Goal: Navigation & Orientation: Find specific page/section

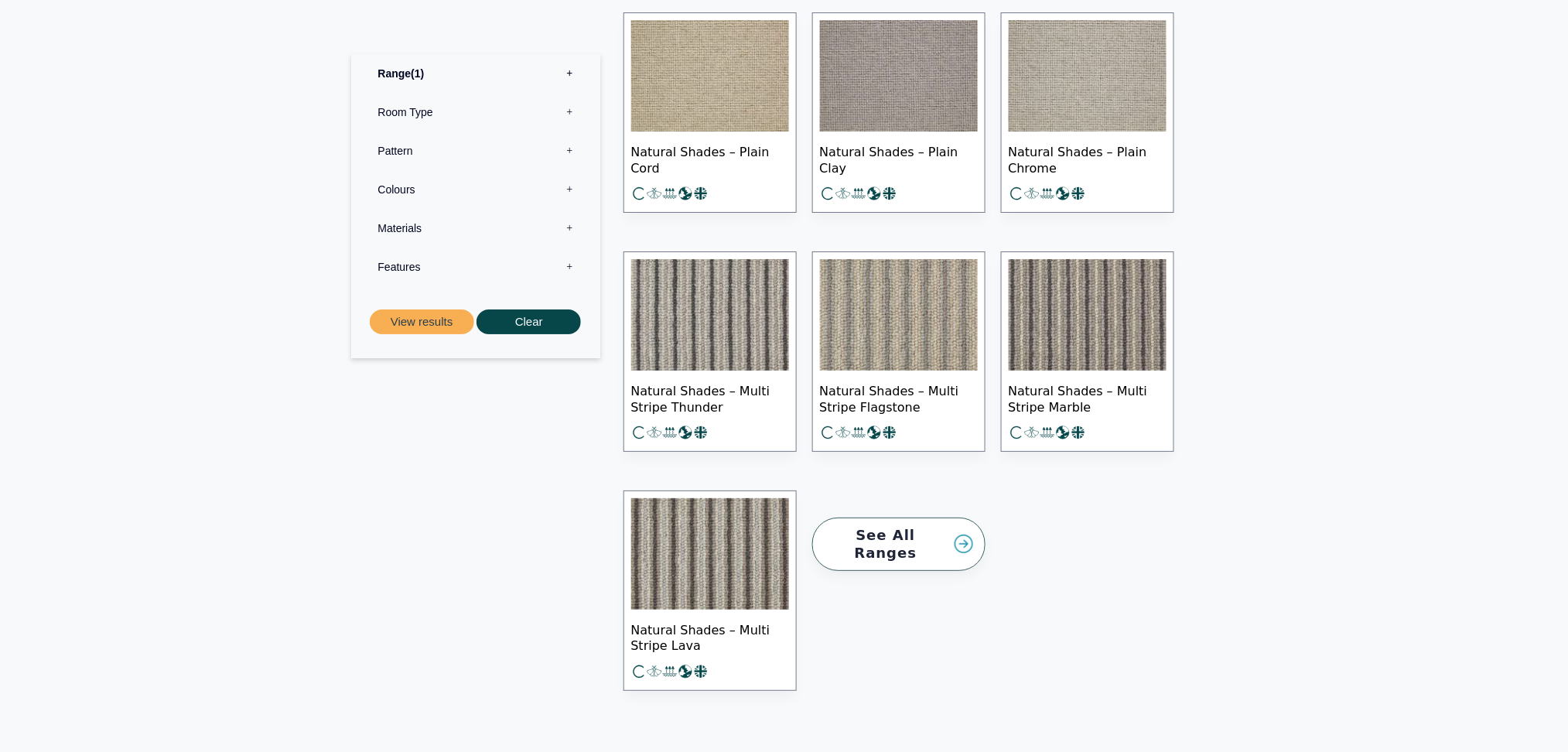
scroll to position [1960, 0]
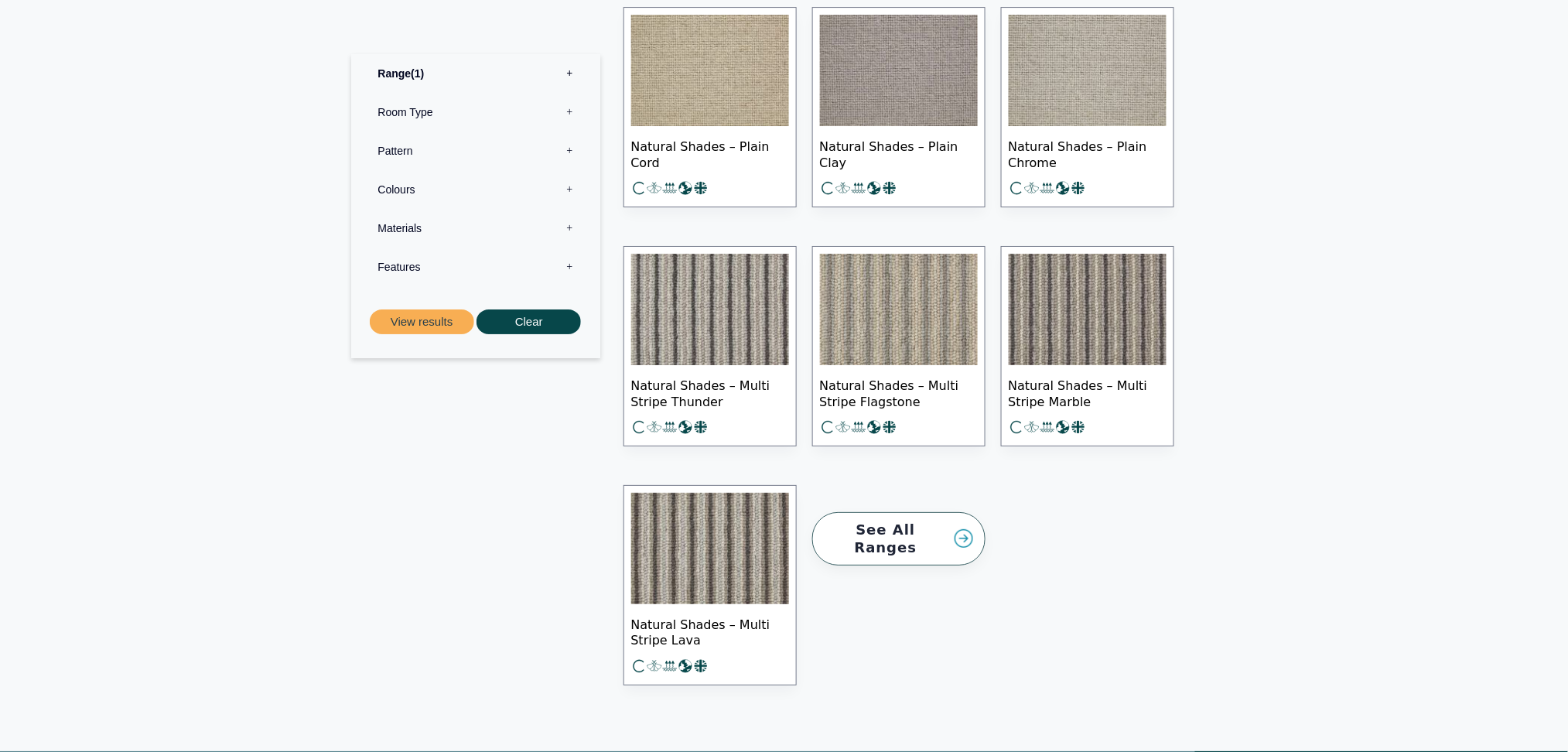
click at [912, 534] on link "See All Ranges" at bounding box center [899, 539] width 173 height 53
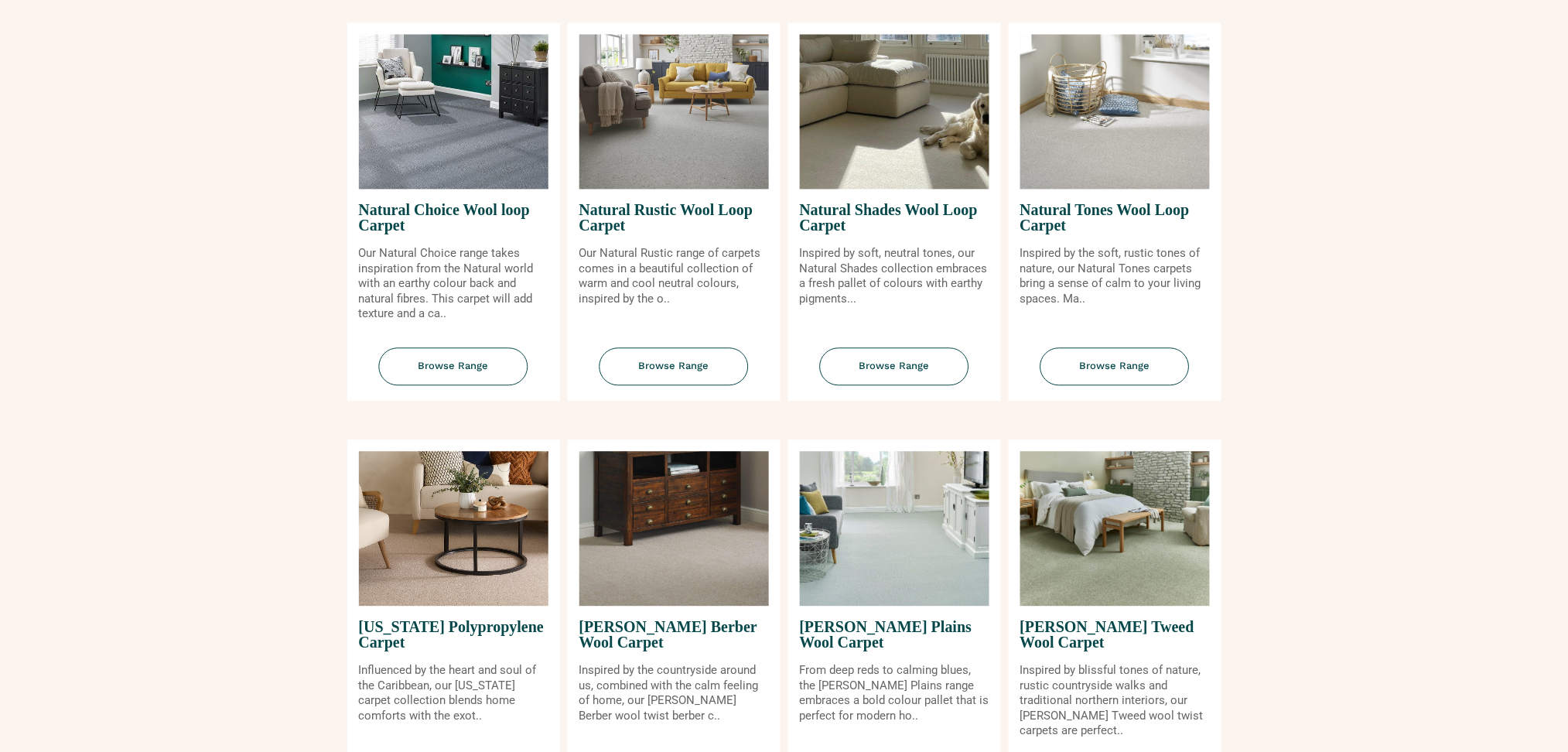
scroll to position [1135, 0]
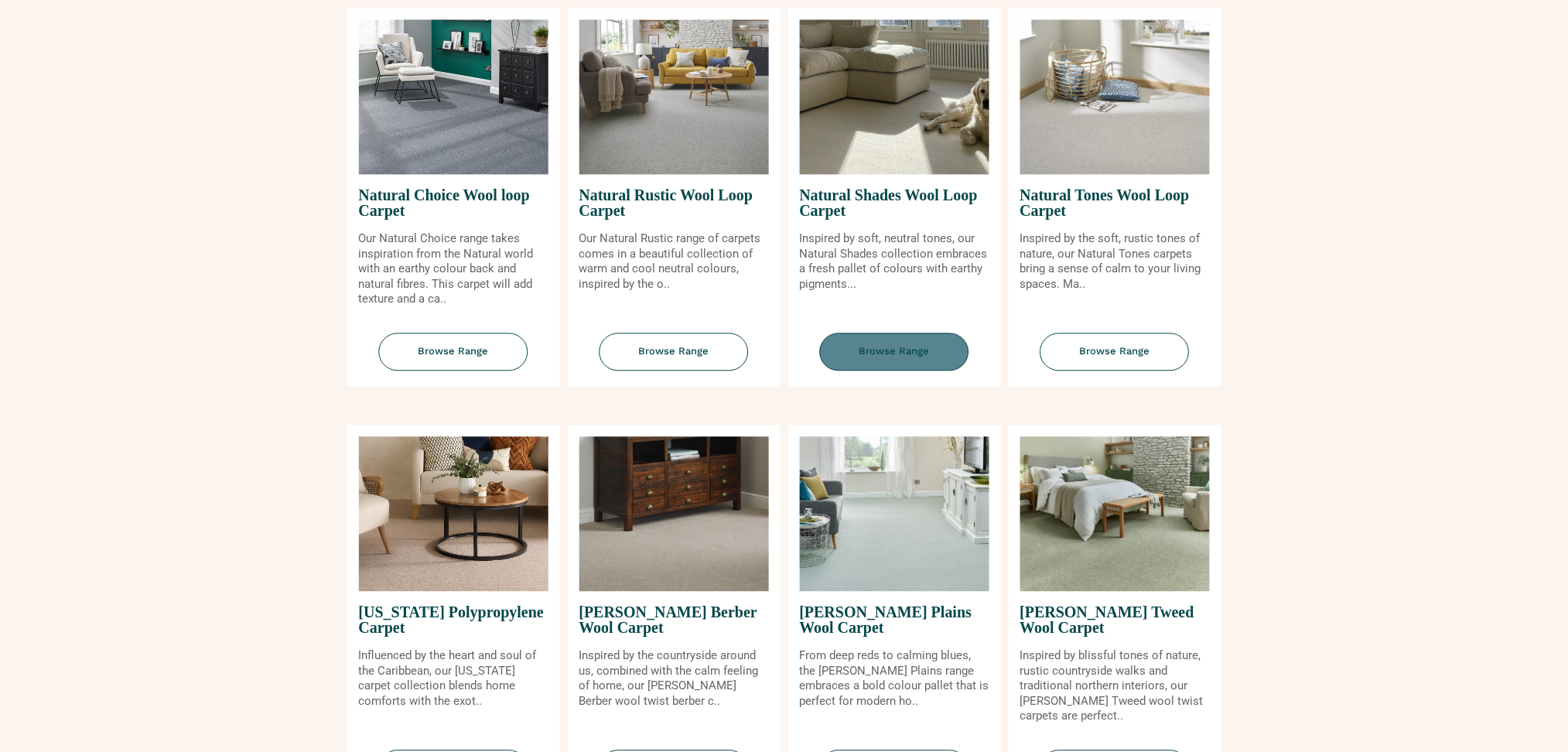
click at [900, 352] on span "Browse Range" at bounding box center [894, 351] width 149 height 38
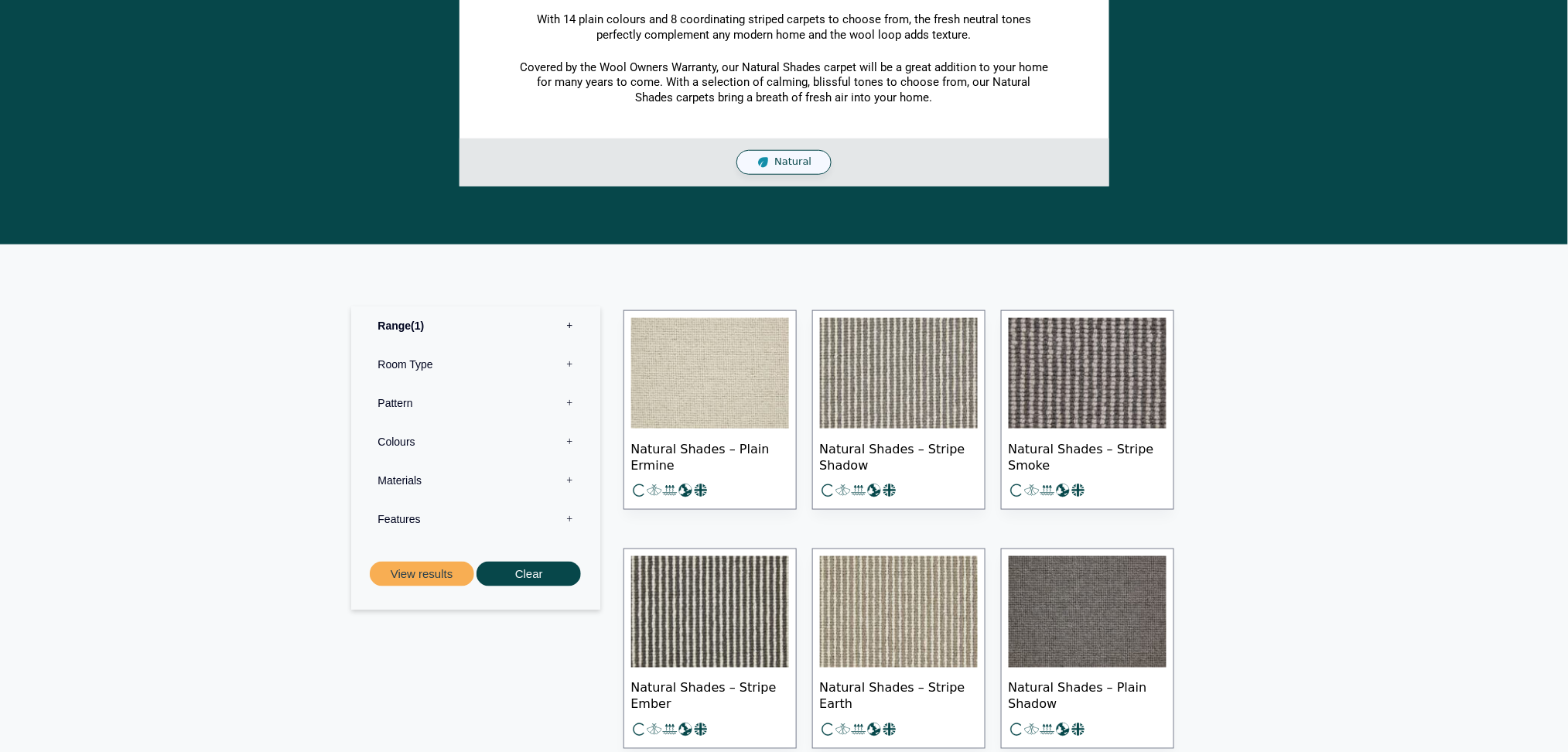
scroll to position [412, 0]
